Goal: Task Accomplishment & Management: Manage account settings

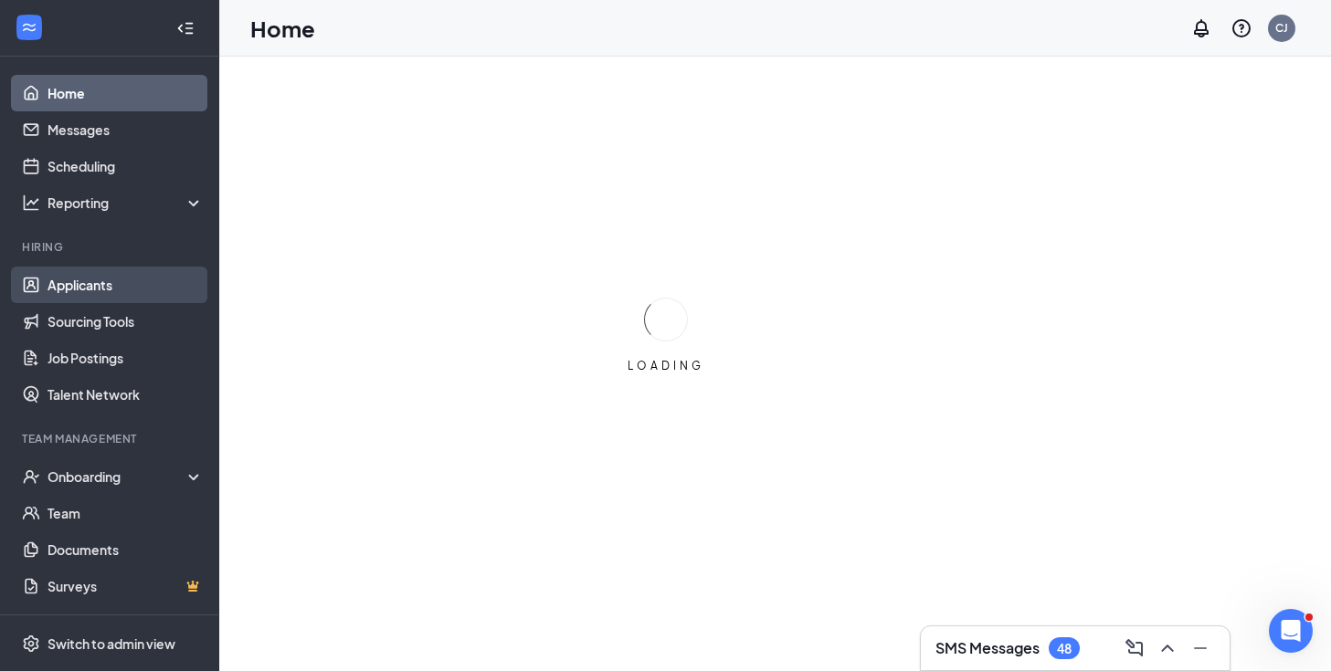
click at [80, 279] on link "Applicants" at bounding box center [125, 285] width 156 height 37
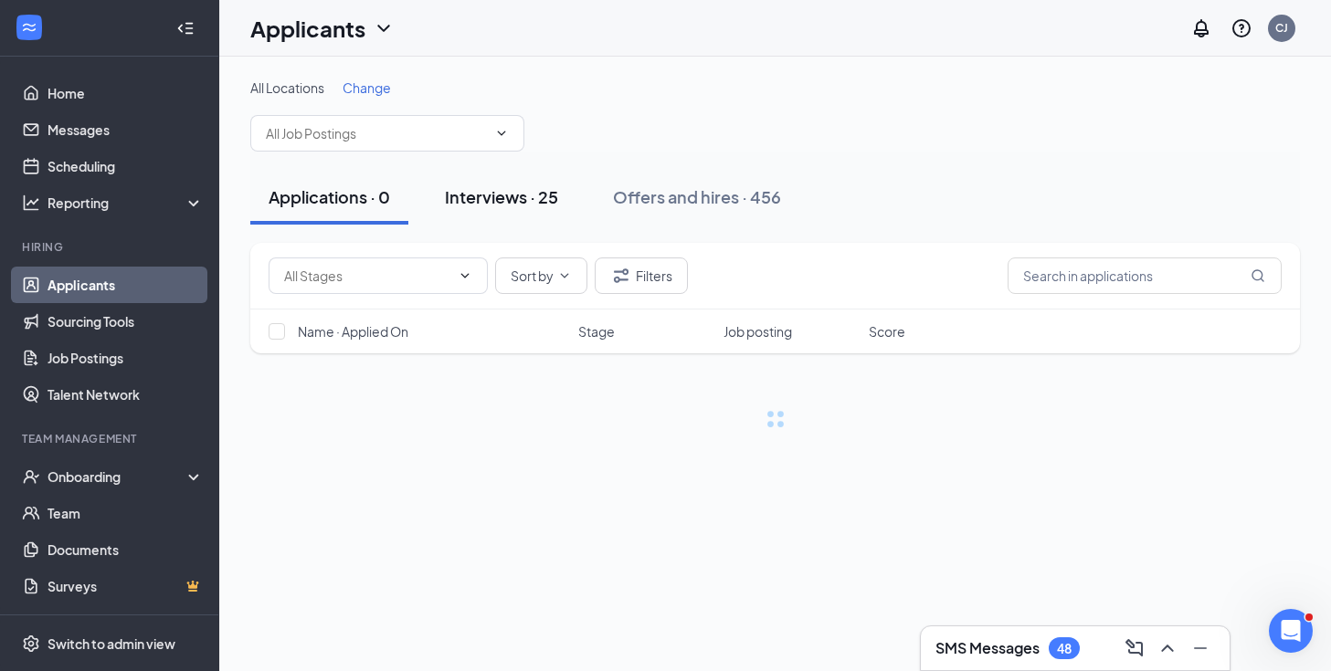
click at [480, 194] on div "Interviews · 25" at bounding box center [501, 196] width 113 height 23
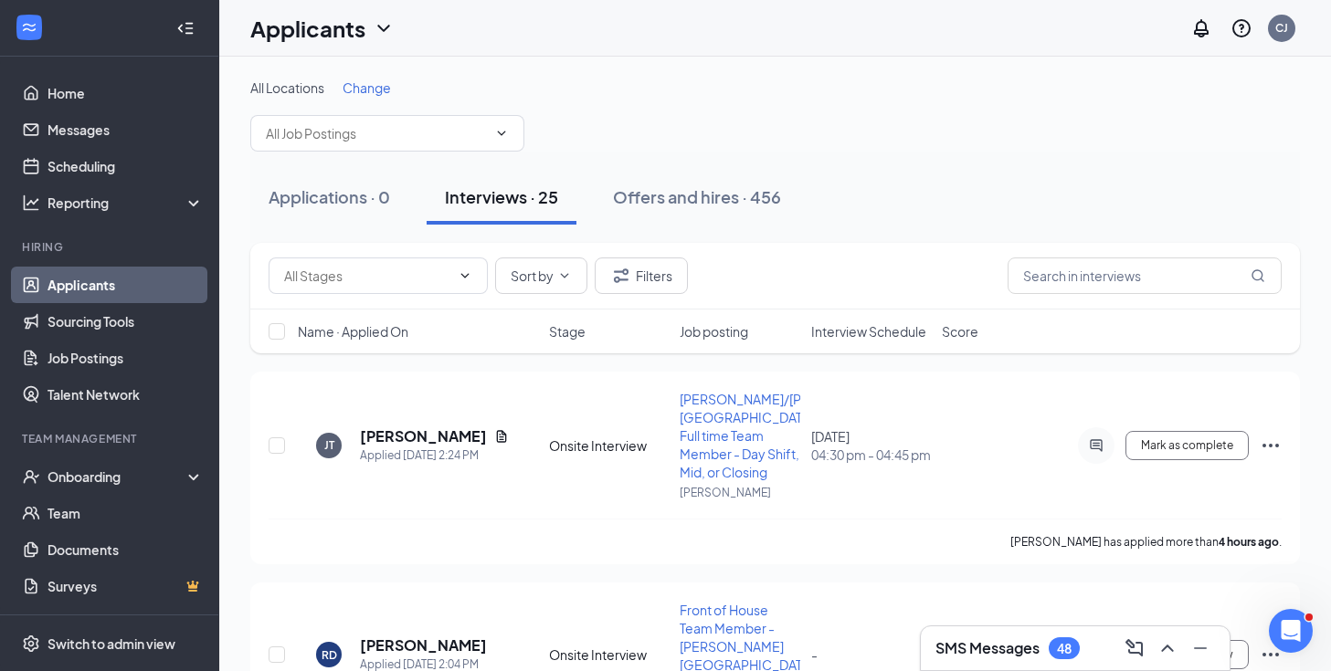
click at [822, 331] on span "Interview Schedule" at bounding box center [868, 331] width 115 height 18
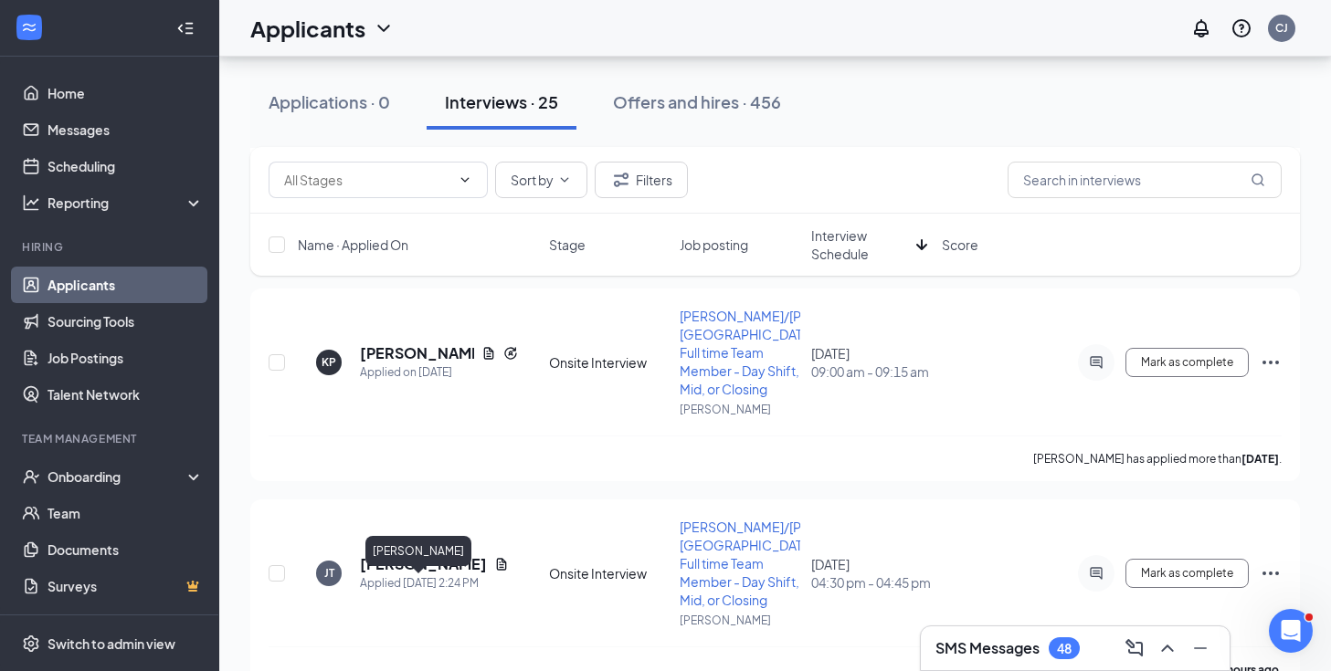
scroll to position [1750, 0]
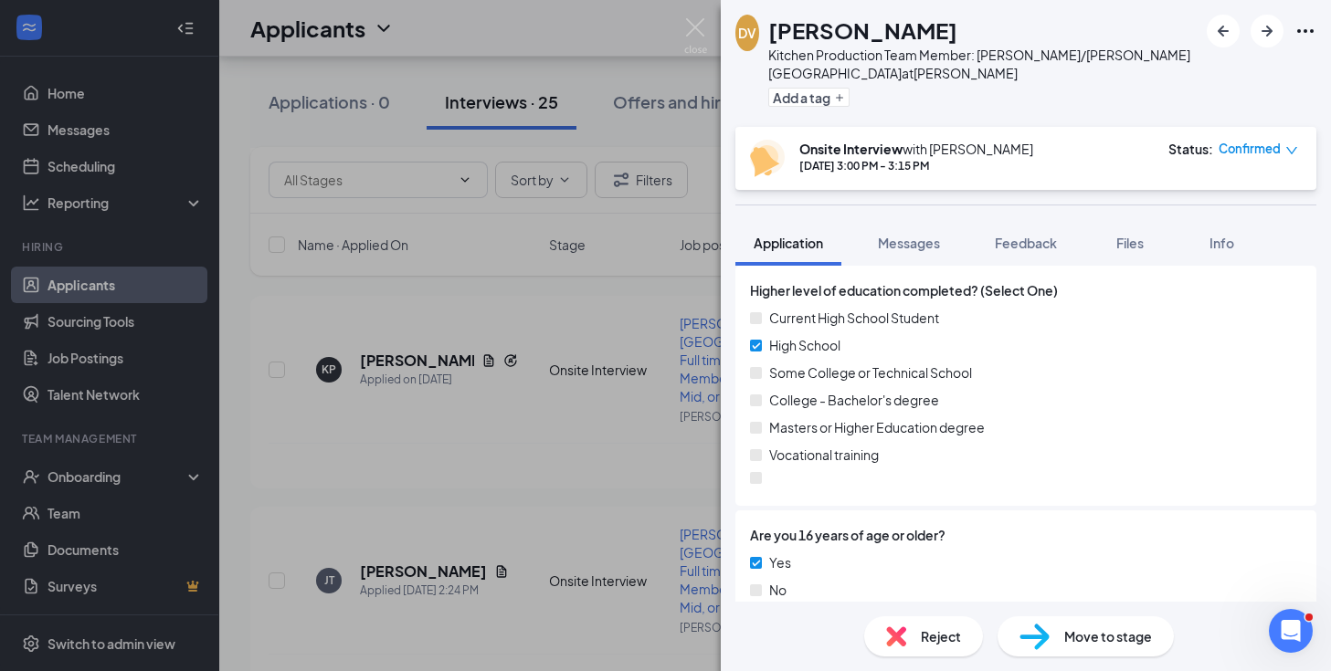
scroll to position [1809, 0]
click at [708, 31] on div "DV [PERSON_NAME] Kitchen Production Team Member: [PERSON_NAME]/[PERSON_NAME] St…" at bounding box center [665, 335] width 1331 height 671
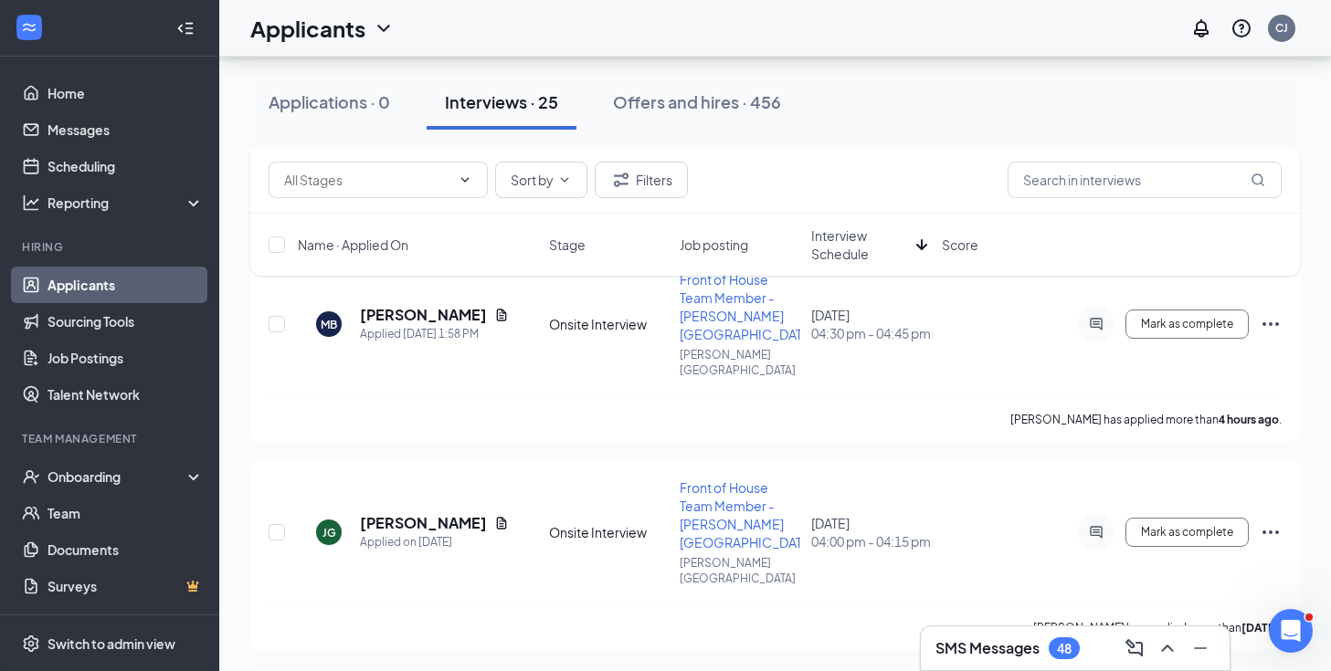
scroll to position [745, 0]
